Goal: Task Accomplishment & Management: Complete application form

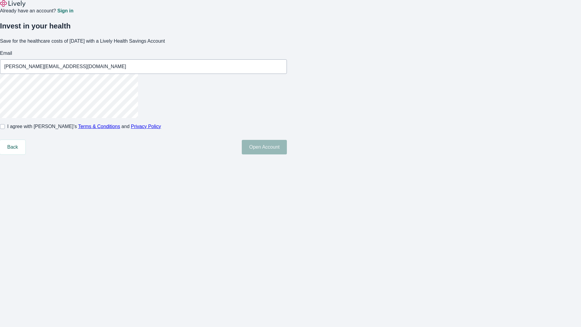
click at [5, 129] on input "I agree with Lively’s Terms & Conditions and Privacy Policy" at bounding box center [2, 126] width 5 height 5
checkbox input "true"
click at [287, 154] on button "Open Account" at bounding box center [264, 147] width 45 height 15
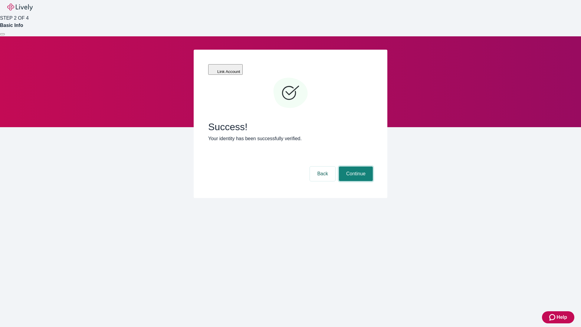
click at [355, 166] on button "Continue" at bounding box center [356, 173] width 34 height 15
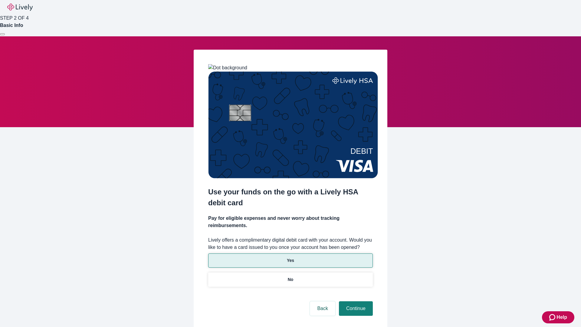
click at [290, 257] on p "Yes" at bounding box center [290, 260] width 7 height 6
click at [355, 301] on button "Continue" at bounding box center [356, 308] width 34 height 15
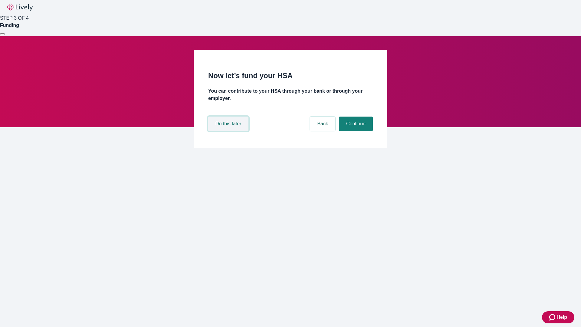
click at [229, 131] on button "Do this later" at bounding box center [228, 124] width 40 height 15
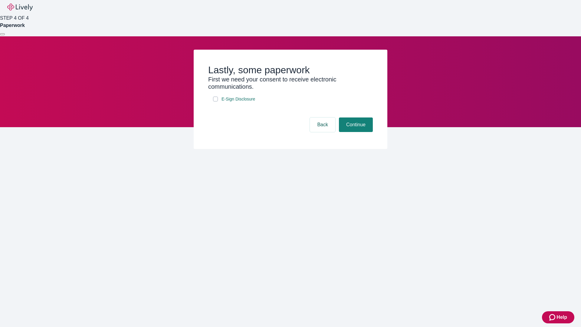
click at [216, 101] on input "E-Sign Disclosure" at bounding box center [215, 99] width 5 height 5
checkbox input "true"
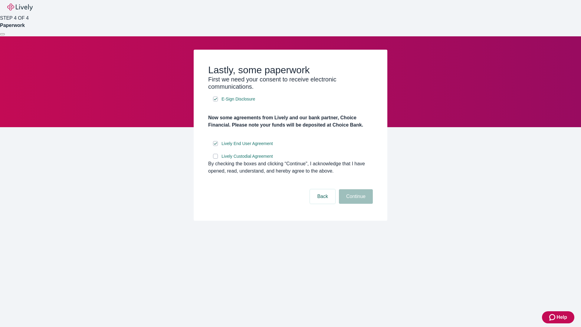
click at [216, 159] on input "Lively Custodial Agreement" at bounding box center [215, 156] width 5 height 5
checkbox input "true"
click at [355, 204] on button "Continue" at bounding box center [356, 196] width 34 height 15
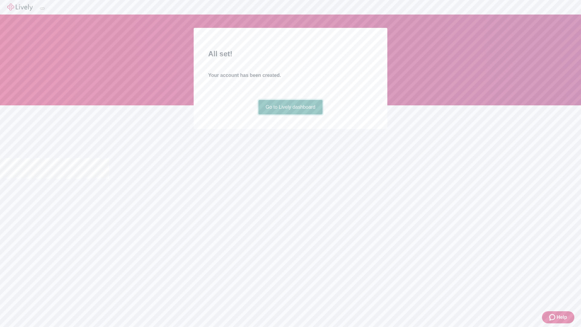
click at [290, 114] on link "Go to Lively dashboard" at bounding box center [290, 107] width 64 height 15
